Goal: Navigation & Orientation: Find specific page/section

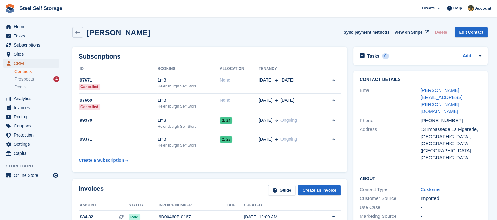
click at [43, 62] on span "CRM" at bounding box center [33, 63] width 38 height 9
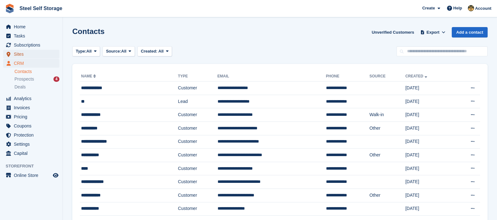
click at [31, 56] on span "Sites" at bounding box center [33, 54] width 38 height 9
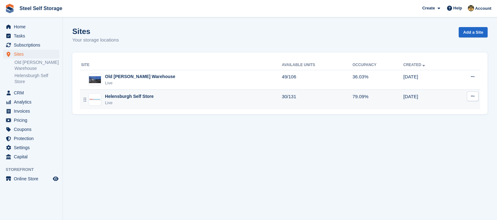
click at [232, 99] on div "Helensburgh Self Store Live" at bounding box center [181, 99] width 201 height 13
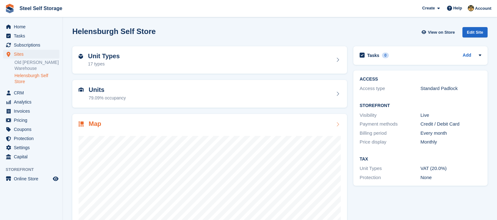
click at [167, 117] on div "Map" at bounding box center [209, 187] width 275 height 147
click at [165, 126] on div "Map" at bounding box center [210, 124] width 262 height 8
